Goal: Information Seeking & Learning: Learn about a topic

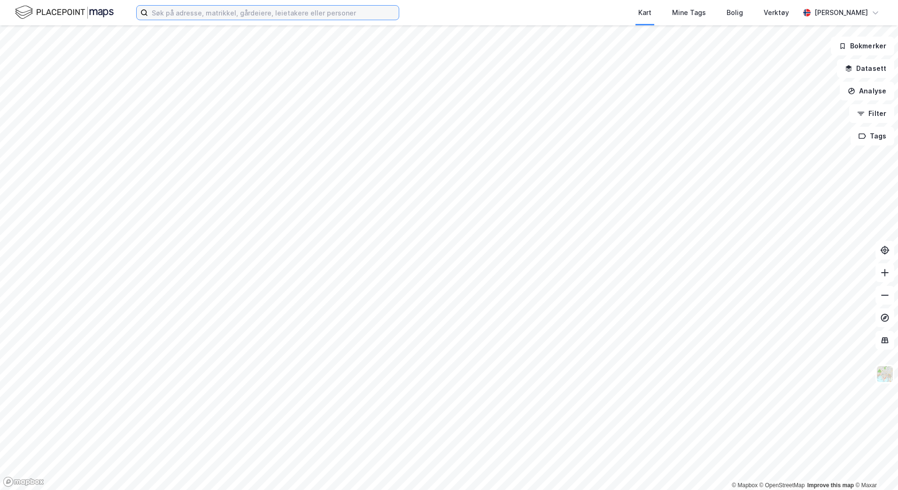
click at [246, 14] on input at bounding box center [273, 13] width 251 height 14
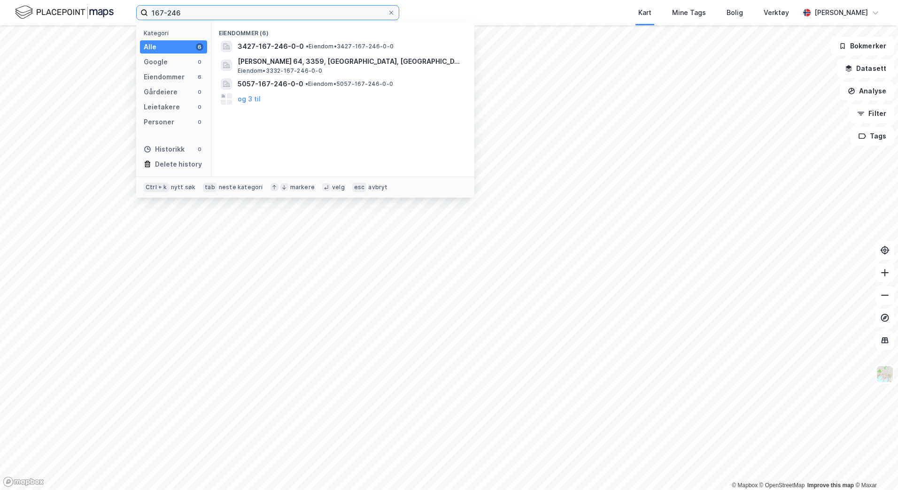
click at [168, 15] on input "167-246" at bounding box center [267, 13] width 239 height 14
drag, startPoint x: 261, startPoint y: 18, endPoint x: 260, endPoint y: 12, distance: 6.7
click at [261, 13] on input "167/246" at bounding box center [267, 13] width 239 height 14
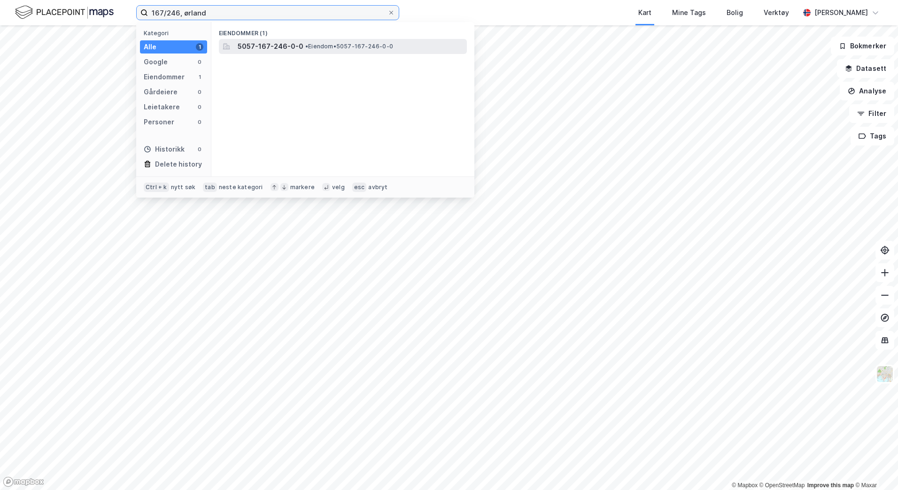
type input "167/246, ørland"
click at [319, 48] on span "• Eiendom • 5057-167-246-0-0" at bounding box center [349, 47] width 88 height 8
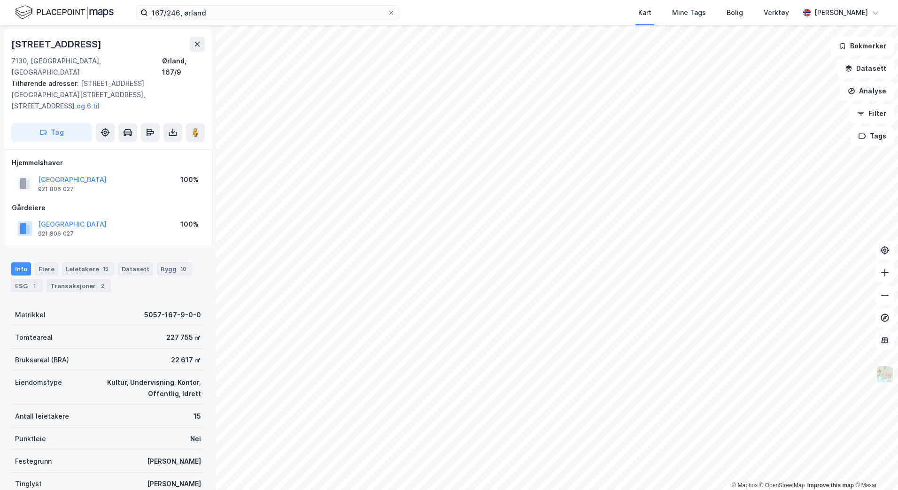
click at [881, 373] on img at bounding box center [885, 374] width 18 height 18
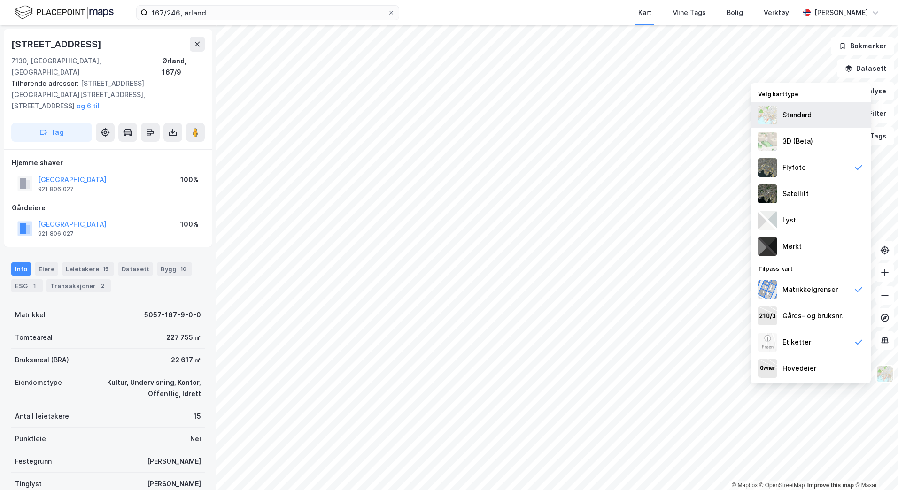
click at [801, 112] on div "Standard" at bounding box center [796, 114] width 29 height 11
click at [863, 72] on button "Datasett" at bounding box center [865, 68] width 57 height 19
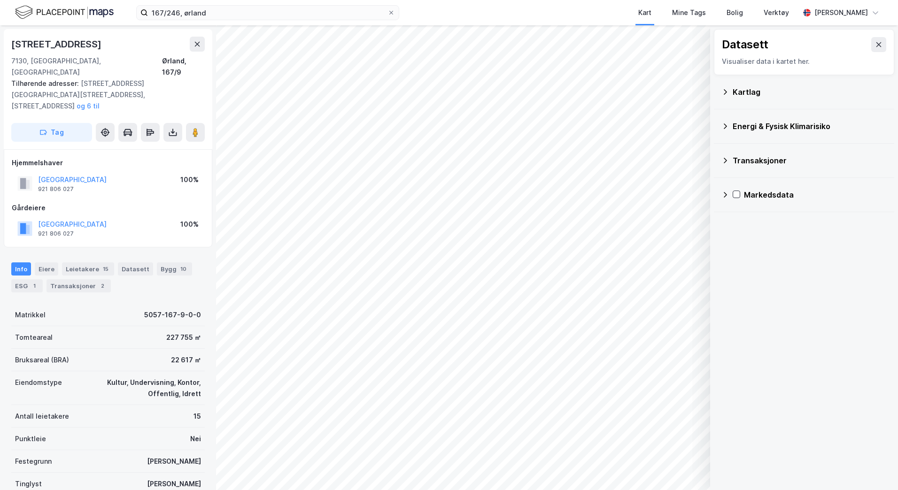
click at [749, 93] on div "Kartlag" at bounding box center [809, 91] width 154 height 11
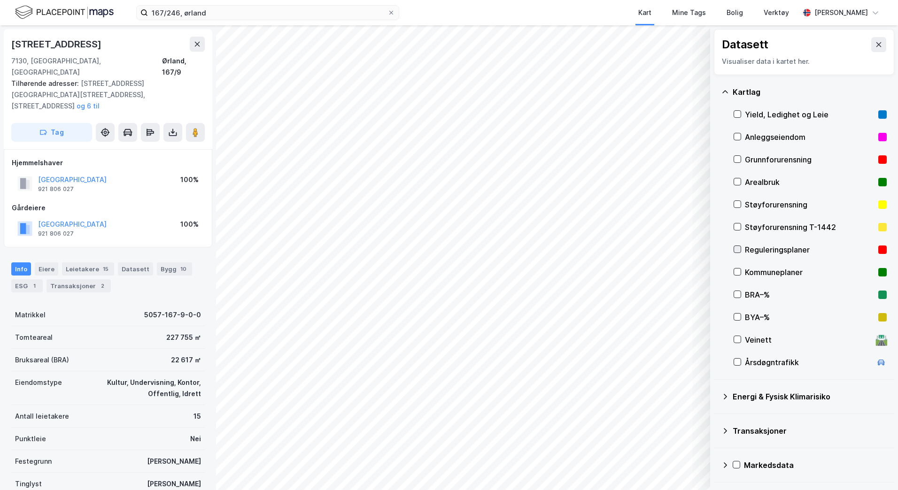
click at [737, 251] on icon at bounding box center [737, 249] width 5 height 3
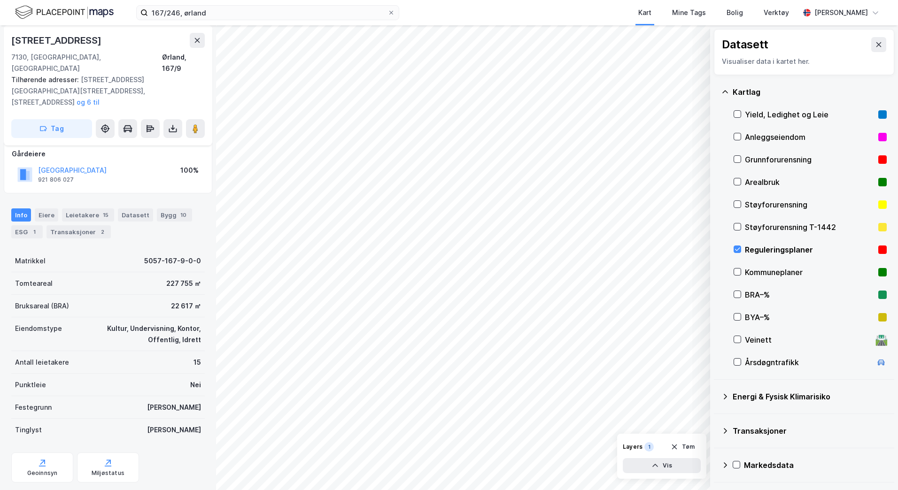
scroll to position [54, 0]
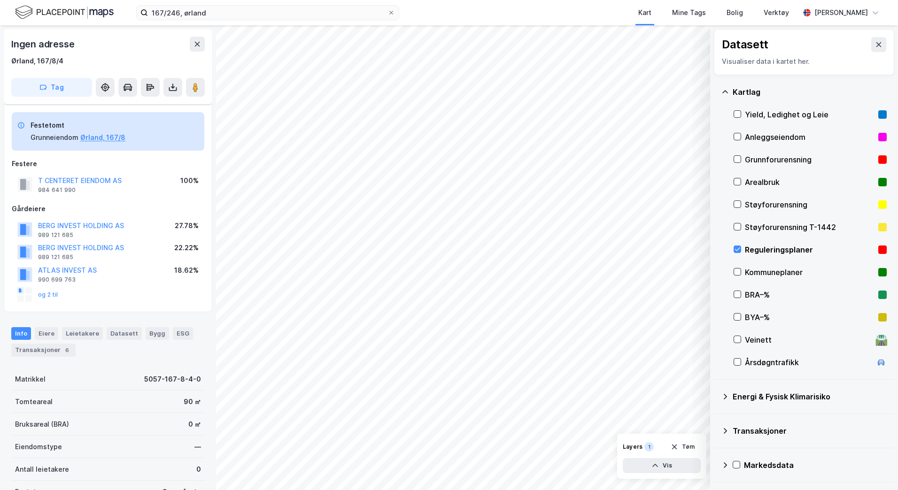
scroll to position [54, 0]
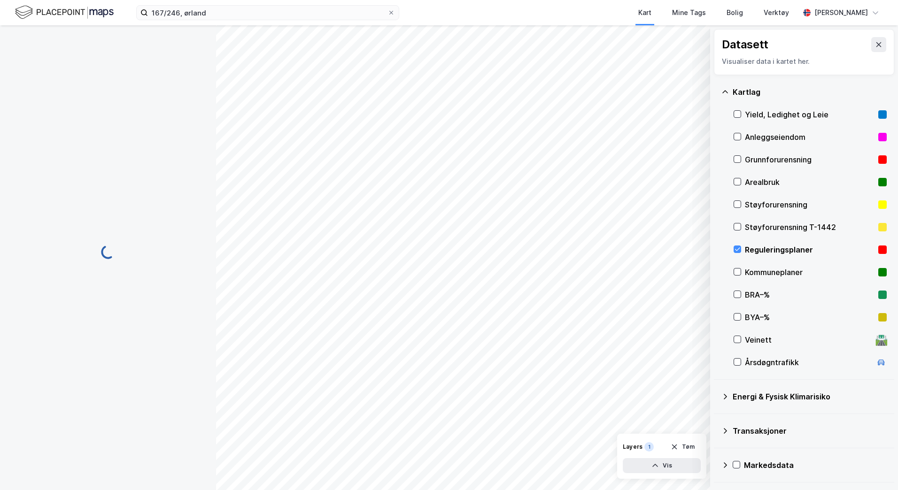
scroll to position [54, 0]
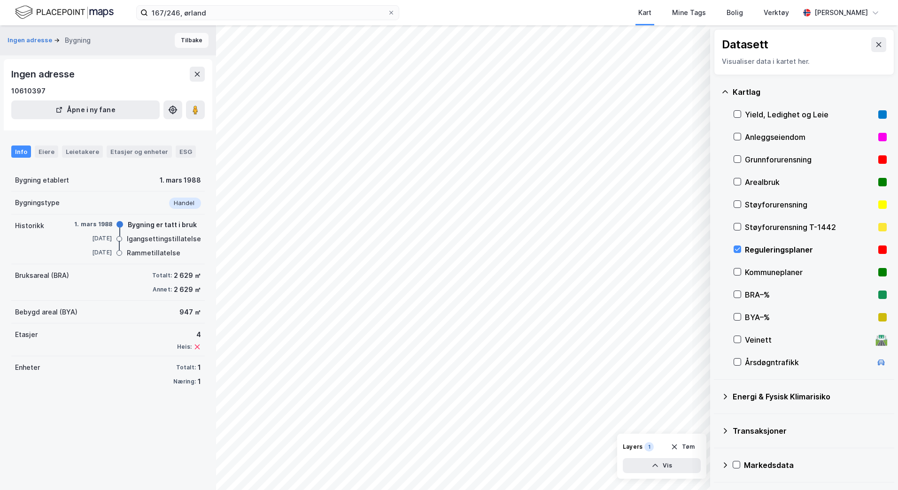
click at [184, 39] on button "Tilbake" at bounding box center [192, 40] width 34 height 15
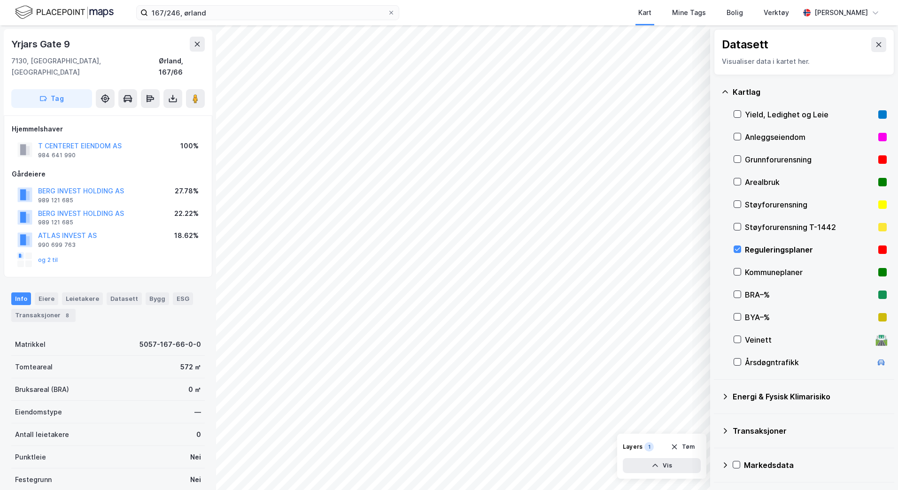
scroll to position [0, 0]
